Goal: Transaction & Acquisition: Download file/media

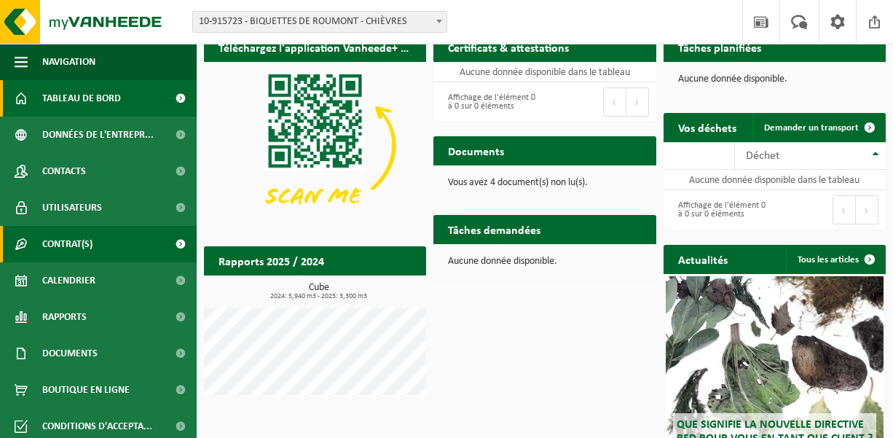
click at [178, 244] on span at bounding box center [180, 244] width 33 height 36
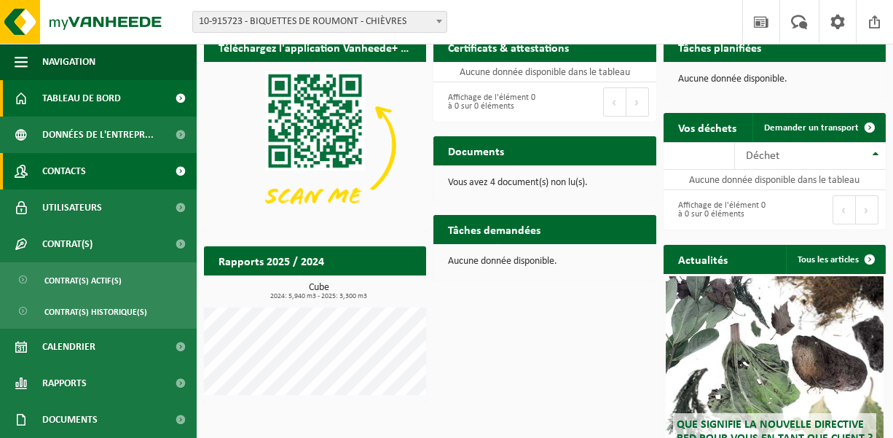
click at [160, 162] on link "Contacts" at bounding box center [98, 171] width 197 height 36
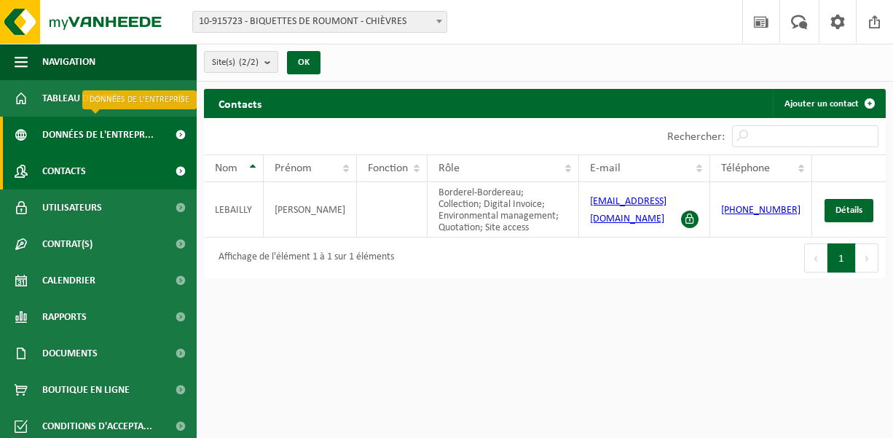
click at [178, 134] on span at bounding box center [180, 135] width 33 height 36
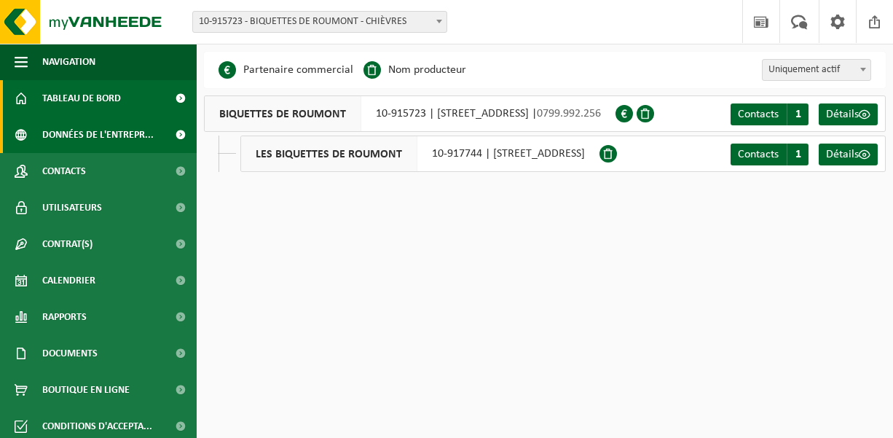
click at [135, 106] on link "Tableau de bord" at bounding box center [98, 98] width 197 height 36
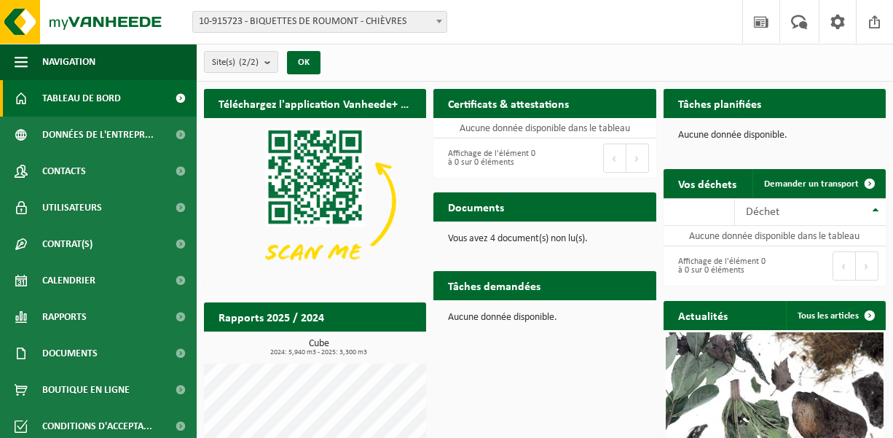
click at [479, 209] on h2 "Documents" at bounding box center [475, 206] width 85 height 28
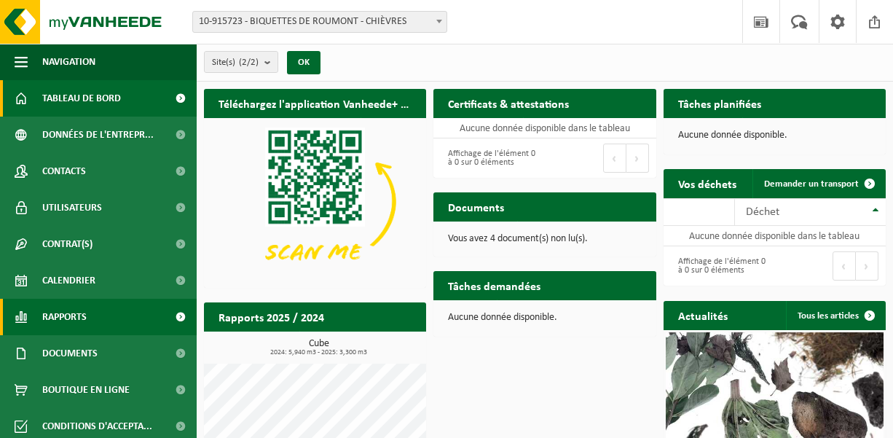
scroll to position [7, 0]
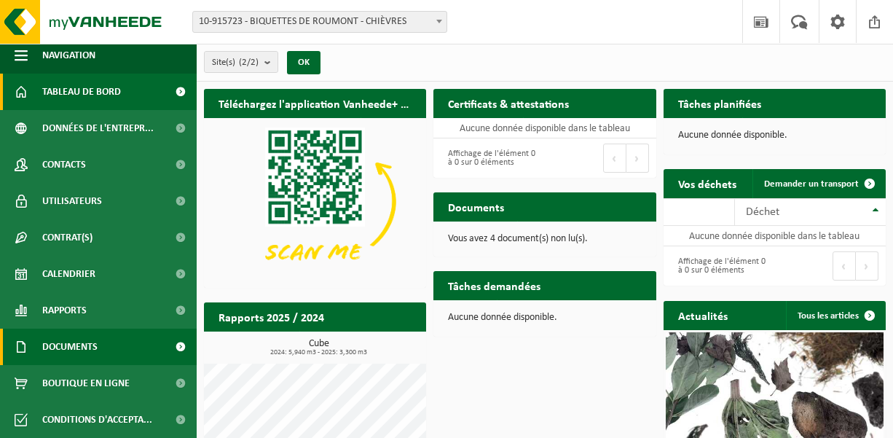
click at [180, 345] on span at bounding box center [180, 347] width 33 height 36
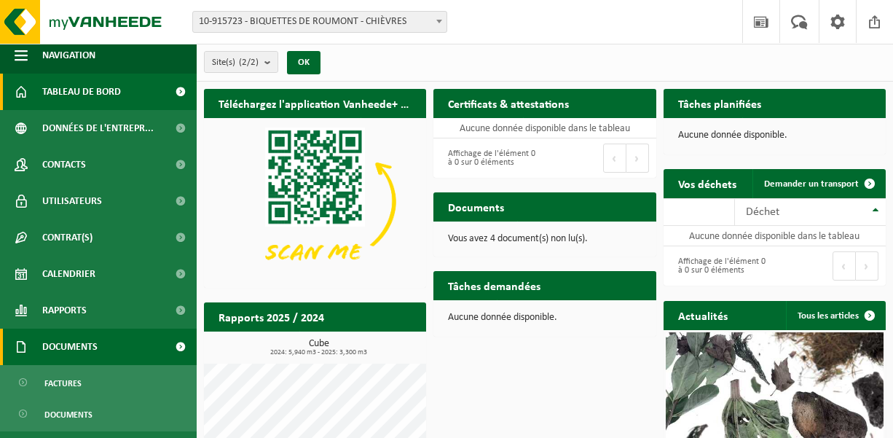
scroll to position [66, 0]
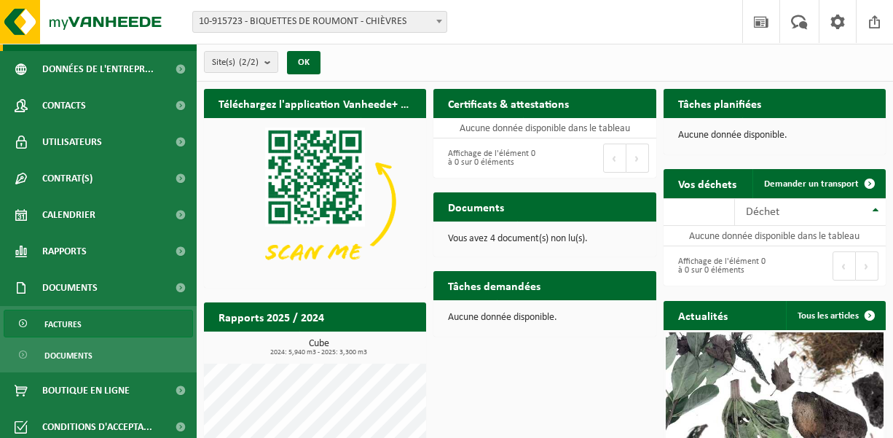
click at [126, 326] on link "Factures" at bounding box center [98, 324] width 189 height 28
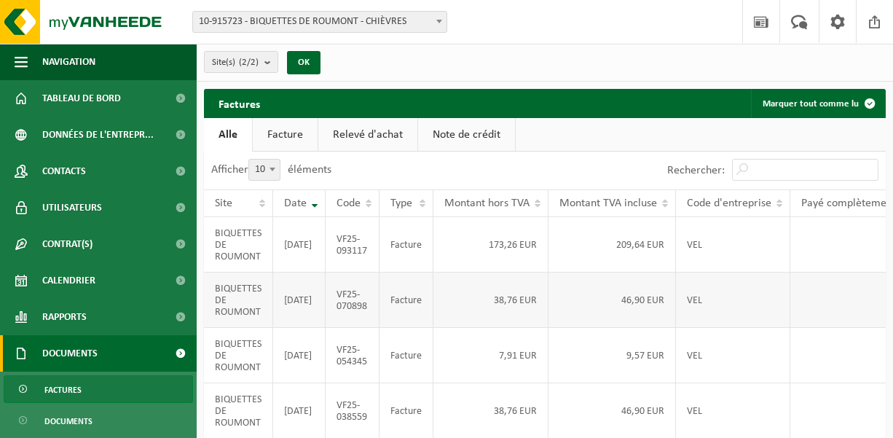
scroll to position [0, 121]
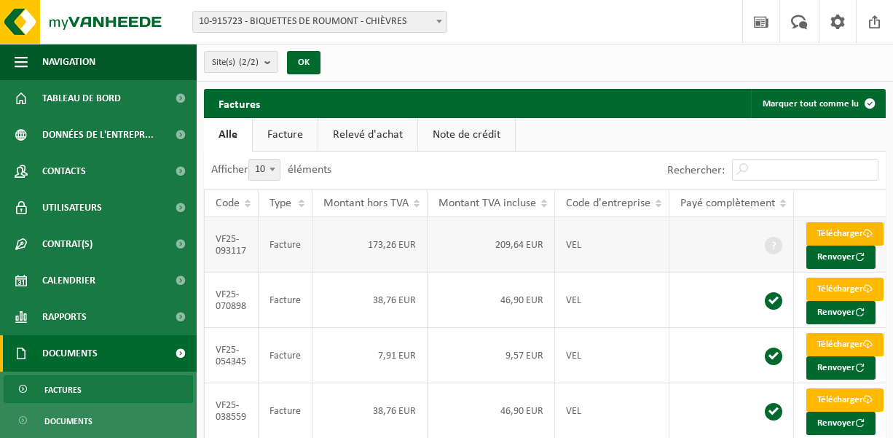
click at [823, 234] on link "Télécharger" at bounding box center [844, 233] width 77 height 23
